Goal: Task Accomplishment & Management: Use online tool/utility

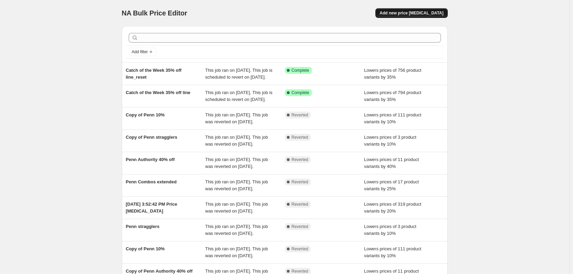
click at [427, 10] on button "Add new price [MEDICAL_DATA]" at bounding box center [412, 13] width 72 height 10
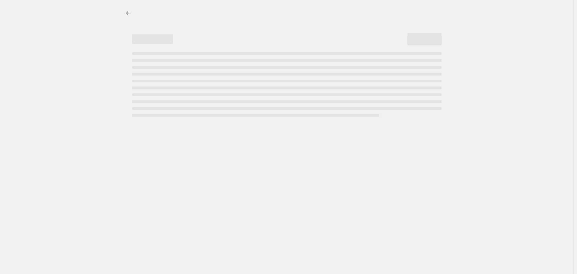
select select "percentage"
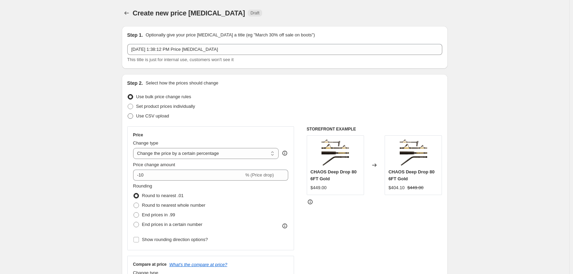
click at [133, 114] on span at bounding box center [130, 115] width 5 height 5
click at [128, 114] on input "Use CSV upload" at bounding box center [128, 113] width 0 height 0
radio input "true"
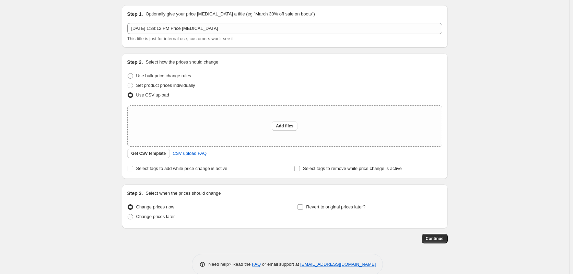
scroll to position [32, 0]
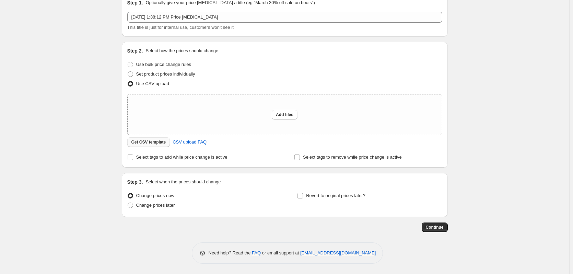
click at [154, 143] on span "Get CSV template" at bounding box center [149, 141] width 35 height 5
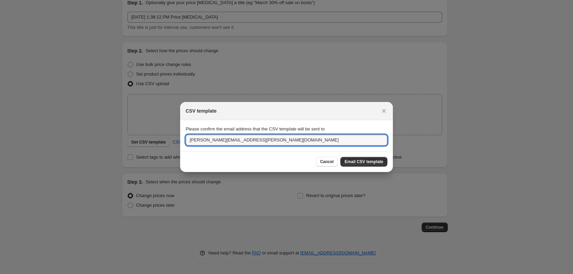
drag, startPoint x: 261, startPoint y: 143, endPoint x: 187, endPoint y: 152, distance: 74.3
click at [187, 152] on div "CSV template Please confirm the email address that the CSV template will be sen…" at bounding box center [286, 137] width 213 height 70
type input "[PERSON_NAME][EMAIL_ADDRESS][PERSON_NAME][DOMAIN_NAME]"
click at [355, 161] on span "Email CSV template" at bounding box center [364, 161] width 39 height 5
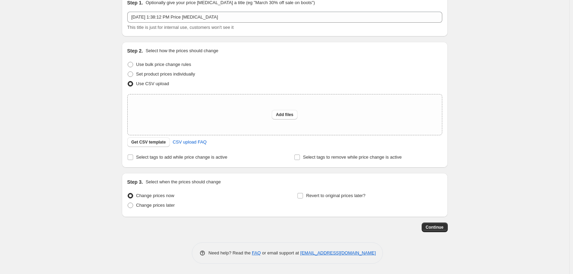
click at [528, 84] on div "Create new price [MEDICAL_DATA]. This page is ready Create new price [MEDICAL_D…" at bounding box center [285, 121] width 570 height 306
click at [109, 98] on div "Create new price [MEDICAL_DATA]. This page is ready Create new price [MEDICAL_D…" at bounding box center [285, 121] width 570 height 306
click at [86, 99] on div "Create new price [MEDICAL_DATA]. This page is ready Create new price [MEDICAL_D…" at bounding box center [285, 121] width 570 height 306
click at [292, 115] on span "Add files" at bounding box center [285, 114] width 18 height 5
type input "C:\fakepath\Distressed Collection Discounts - csv_template_user_57253.csv"
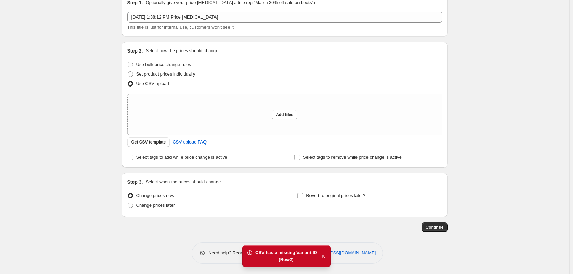
click at [86, 129] on div "Create new price [MEDICAL_DATA]. This page is ready Create new price [MEDICAL_D…" at bounding box center [285, 121] width 570 height 306
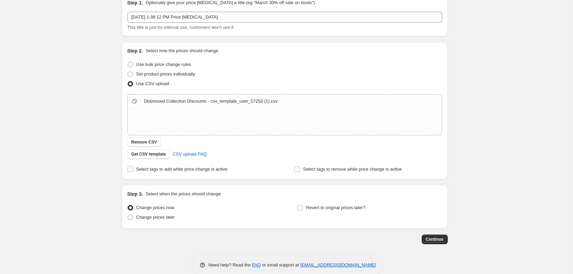
click at [71, 109] on div "Create new price [MEDICAL_DATA]. This page is ready Create new price [MEDICAL_D…" at bounding box center [285, 127] width 570 height 318
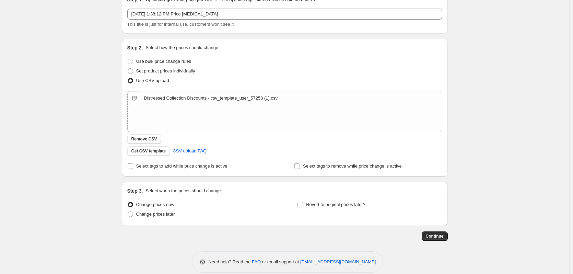
scroll to position [44, 0]
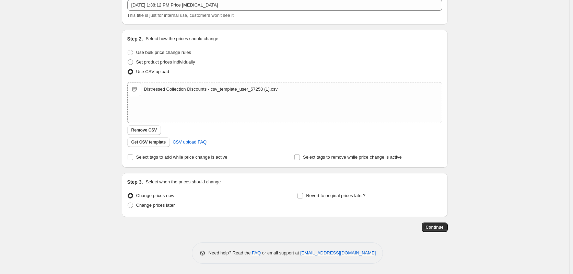
click at [102, 138] on div "Create new price [MEDICAL_DATA]. This page is ready Create new price [MEDICAL_D…" at bounding box center [285, 115] width 570 height 318
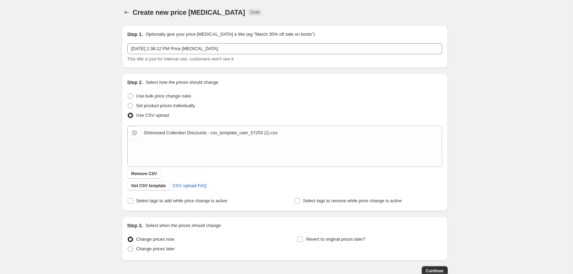
scroll to position [0, 0]
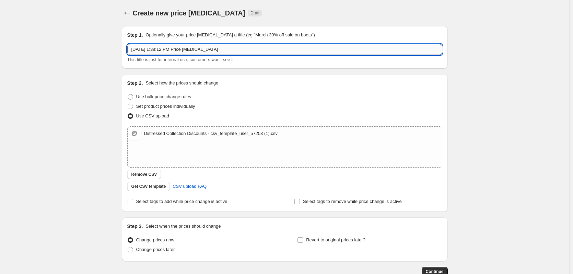
click at [213, 46] on input "[DATE] 1:38:12 PM Price [MEDICAL_DATA]" at bounding box center [284, 49] width 315 height 11
type input "Distressed Inventory Discount"
click at [24, 29] on div "Create new price [MEDICAL_DATA]. This page is ready Create new price [MEDICAL_D…" at bounding box center [285, 159] width 570 height 318
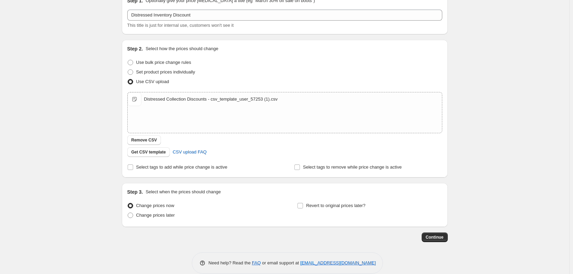
scroll to position [44, 0]
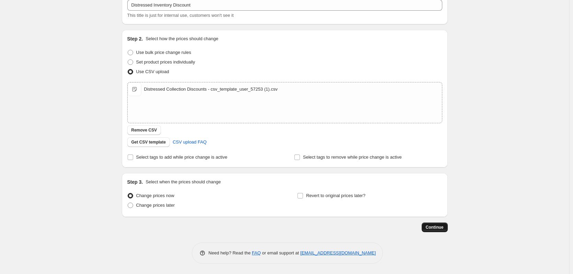
click at [431, 230] on button "Continue" at bounding box center [435, 228] width 26 height 10
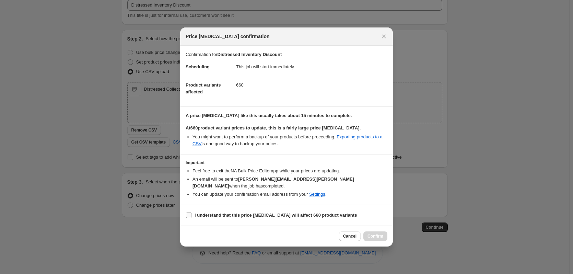
click at [186, 213] on input "I understand that this price [MEDICAL_DATA] will affect 660 product variants" at bounding box center [188, 215] width 5 height 5
checkbox input "true"
click at [377, 231] on button "Confirm" at bounding box center [376, 236] width 24 height 10
